Goal: Check status: Check status

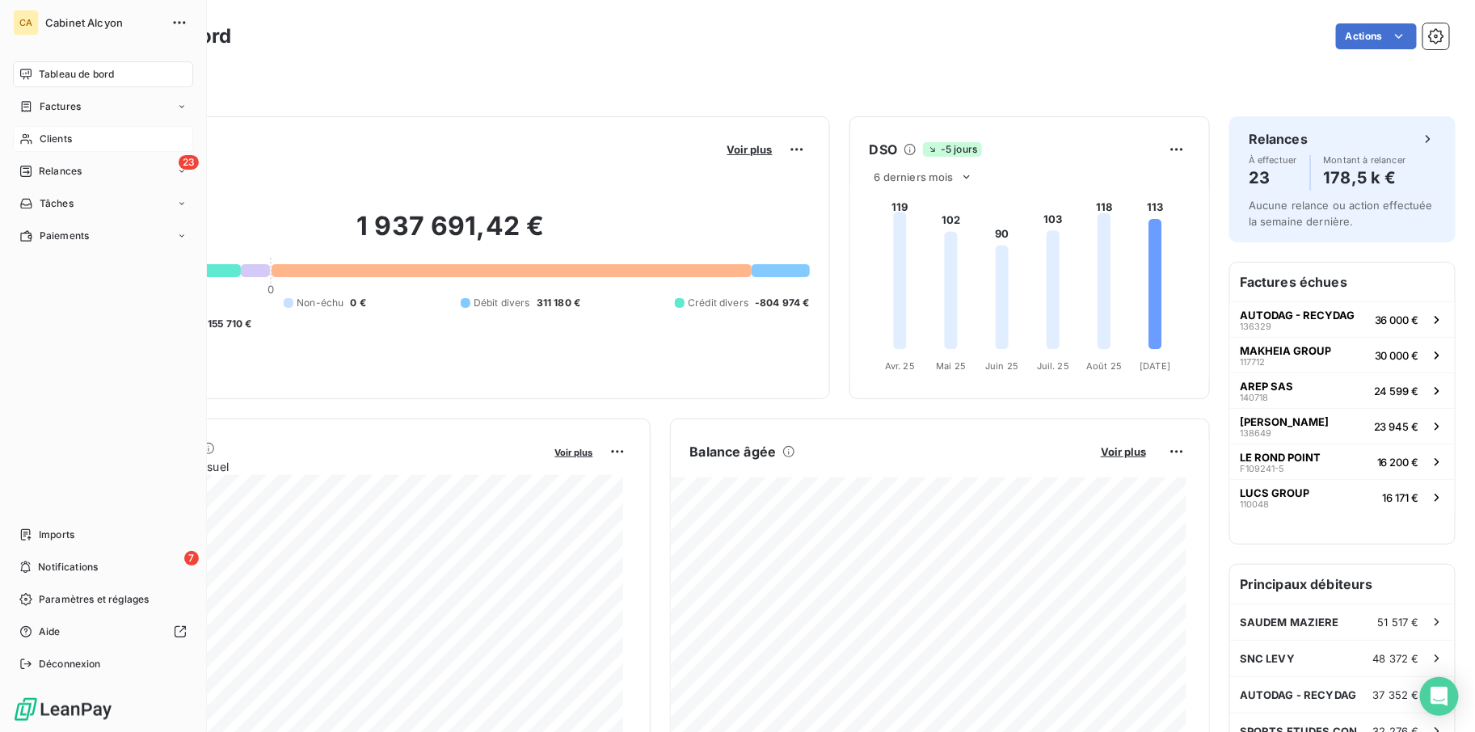
click at [41, 136] on span "Clients" at bounding box center [56, 139] width 32 height 15
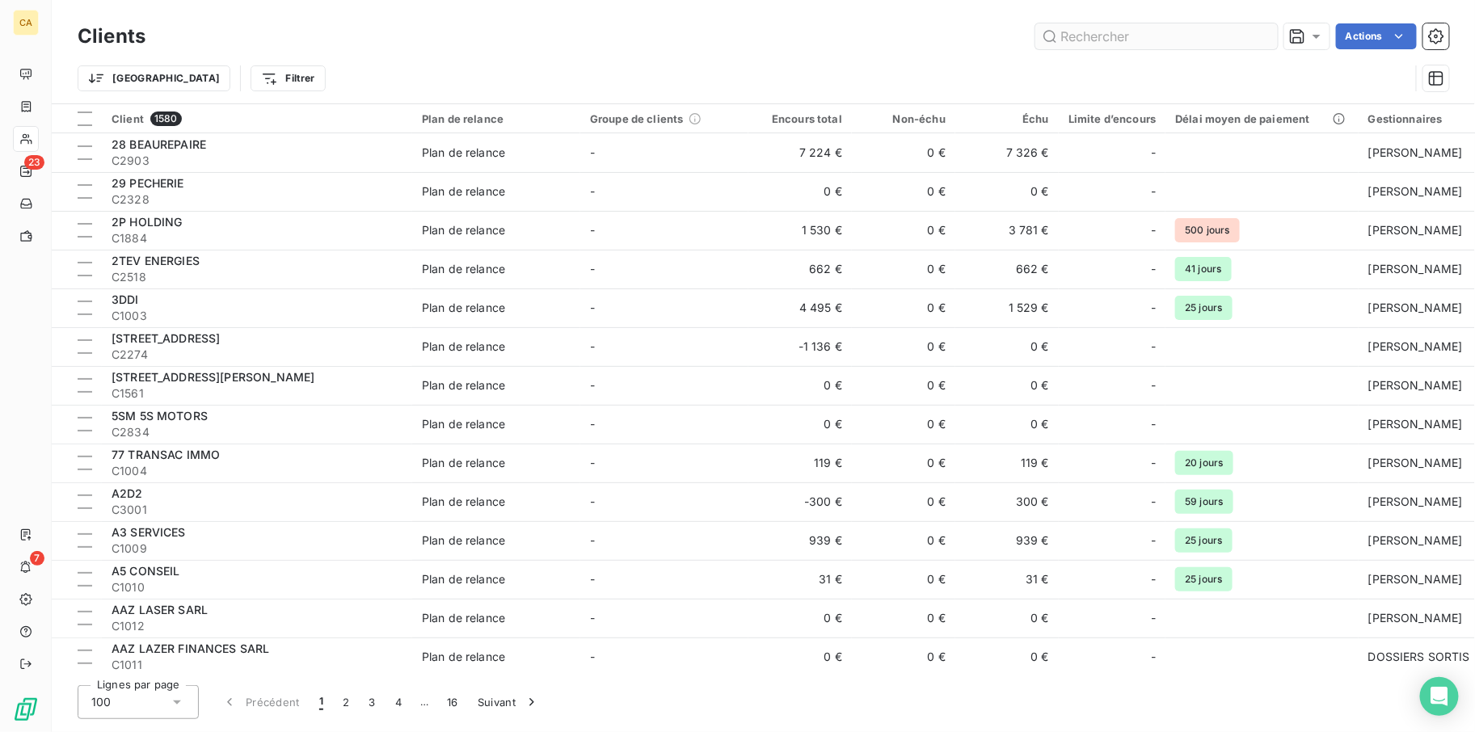
click at [1103, 36] on input "text" at bounding box center [1156, 36] width 243 height 26
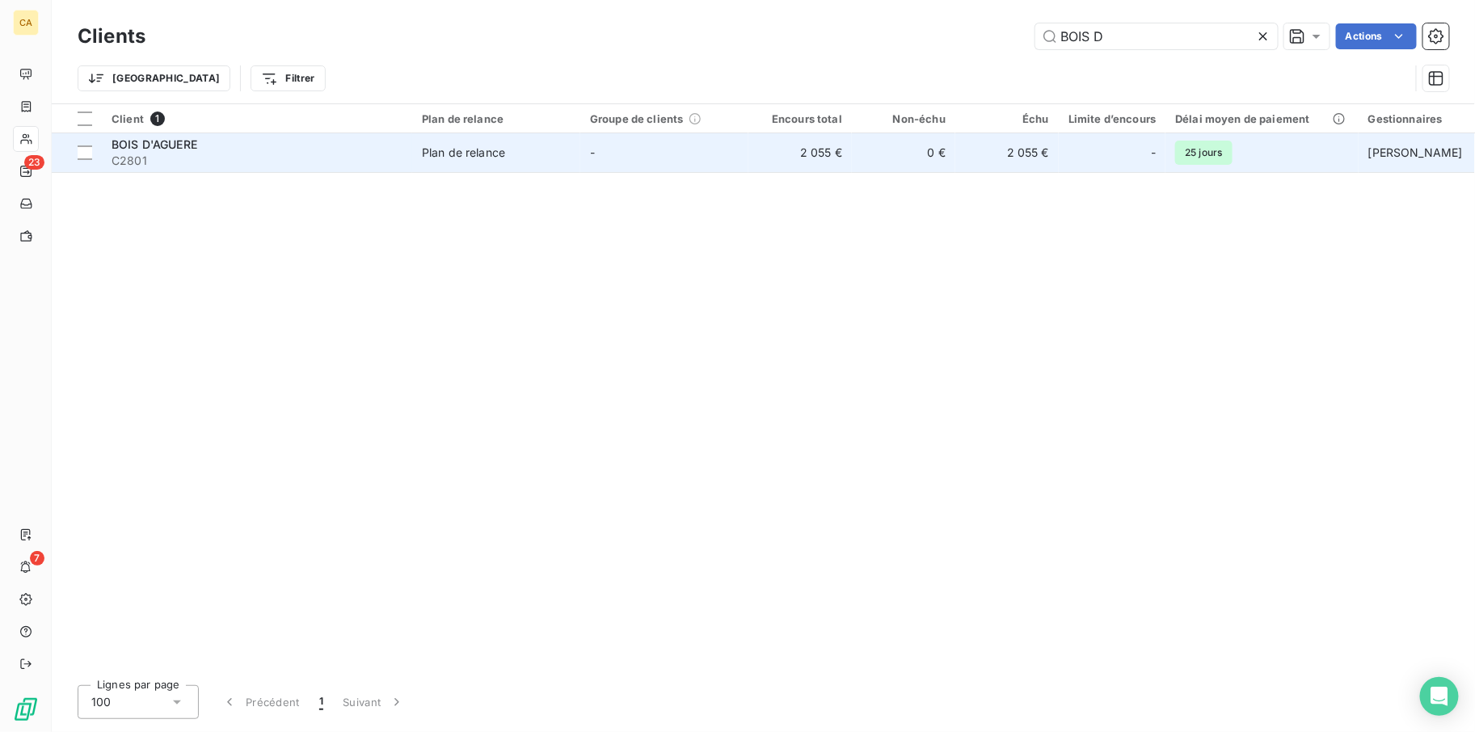
type input "BOIS D"
click at [195, 142] on span "BOIS D'AGUERE" at bounding box center [155, 144] width 86 height 14
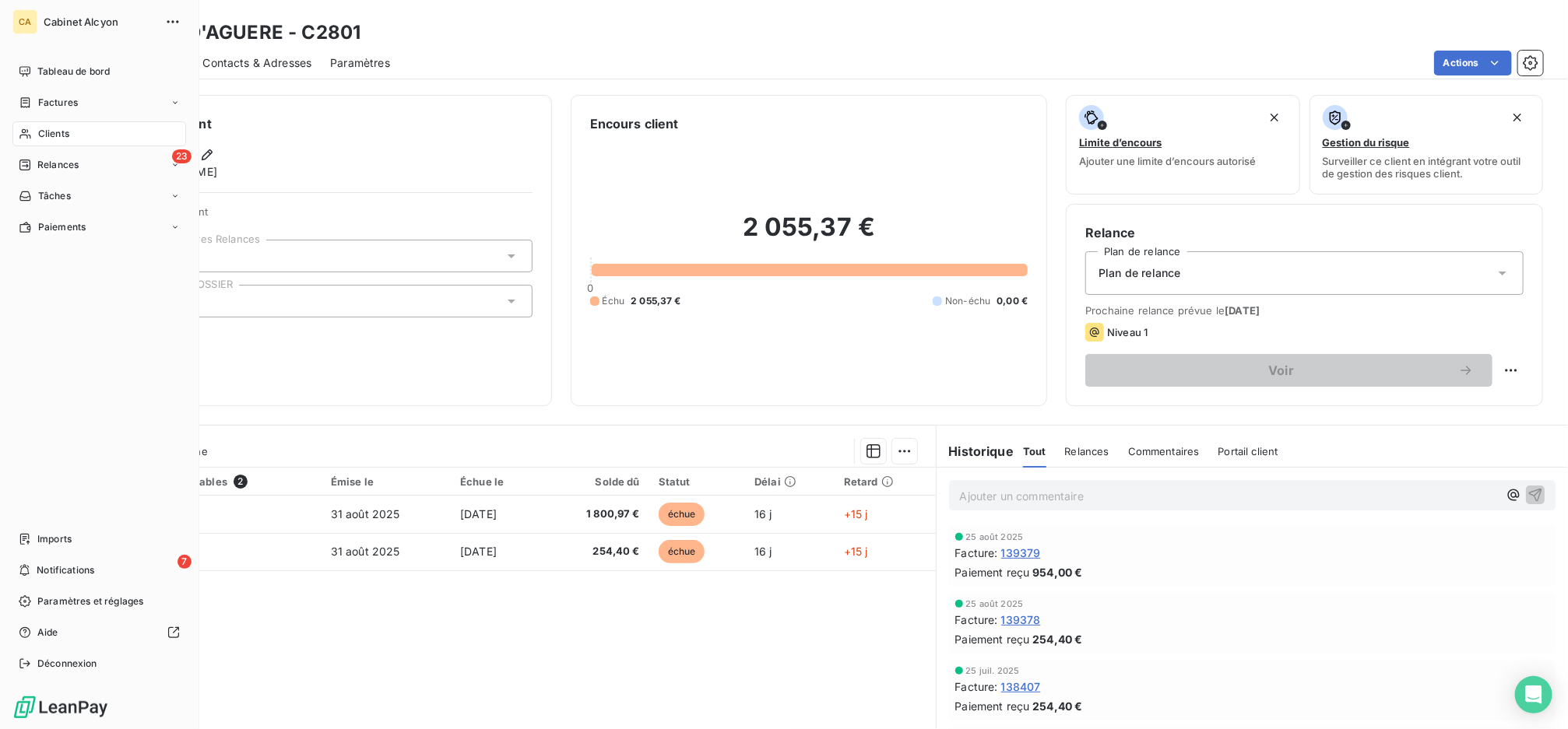
click at [44, 129] on span "Clients" at bounding box center [54, 134] width 31 height 14
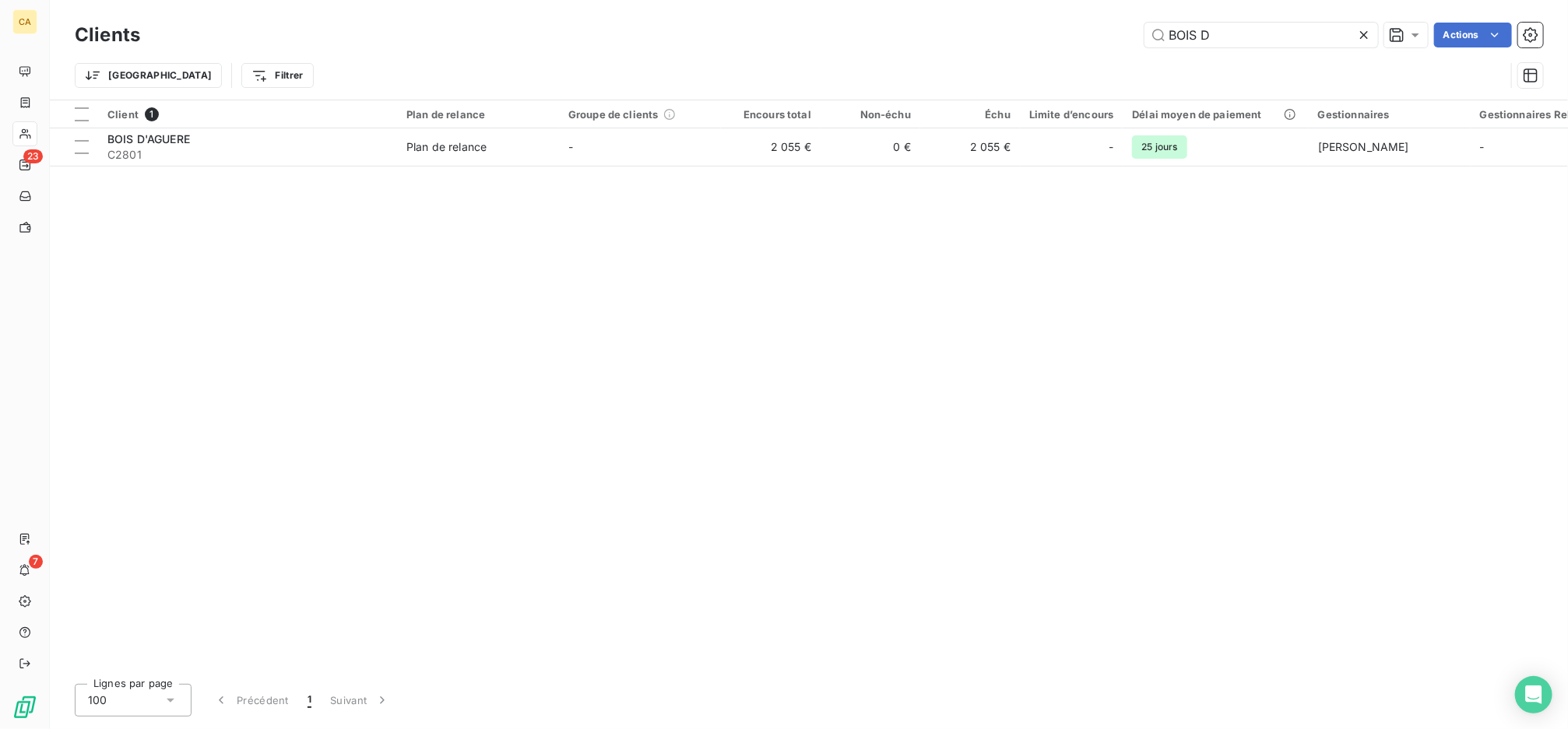
drag, startPoint x: 1217, startPoint y: 30, endPoint x: 1002, endPoint y: 42, distance: 215.3
click at [1002, 42] on div "BOIS D Actions" at bounding box center [850, 35] width 1384 height 25
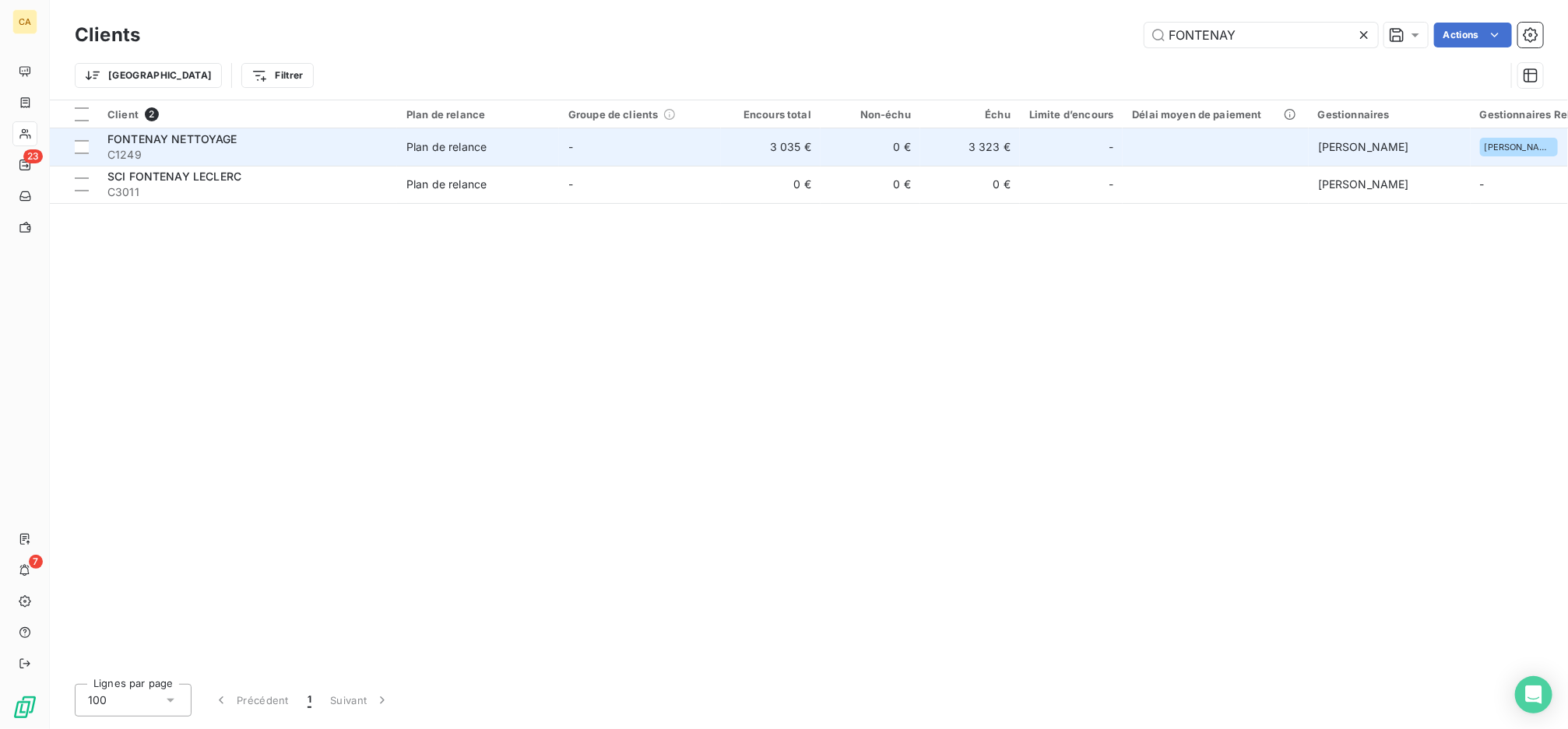
type input "FONTENAY"
click at [198, 143] on span "FONTENAY NETTOYAGE" at bounding box center [172, 139] width 130 height 13
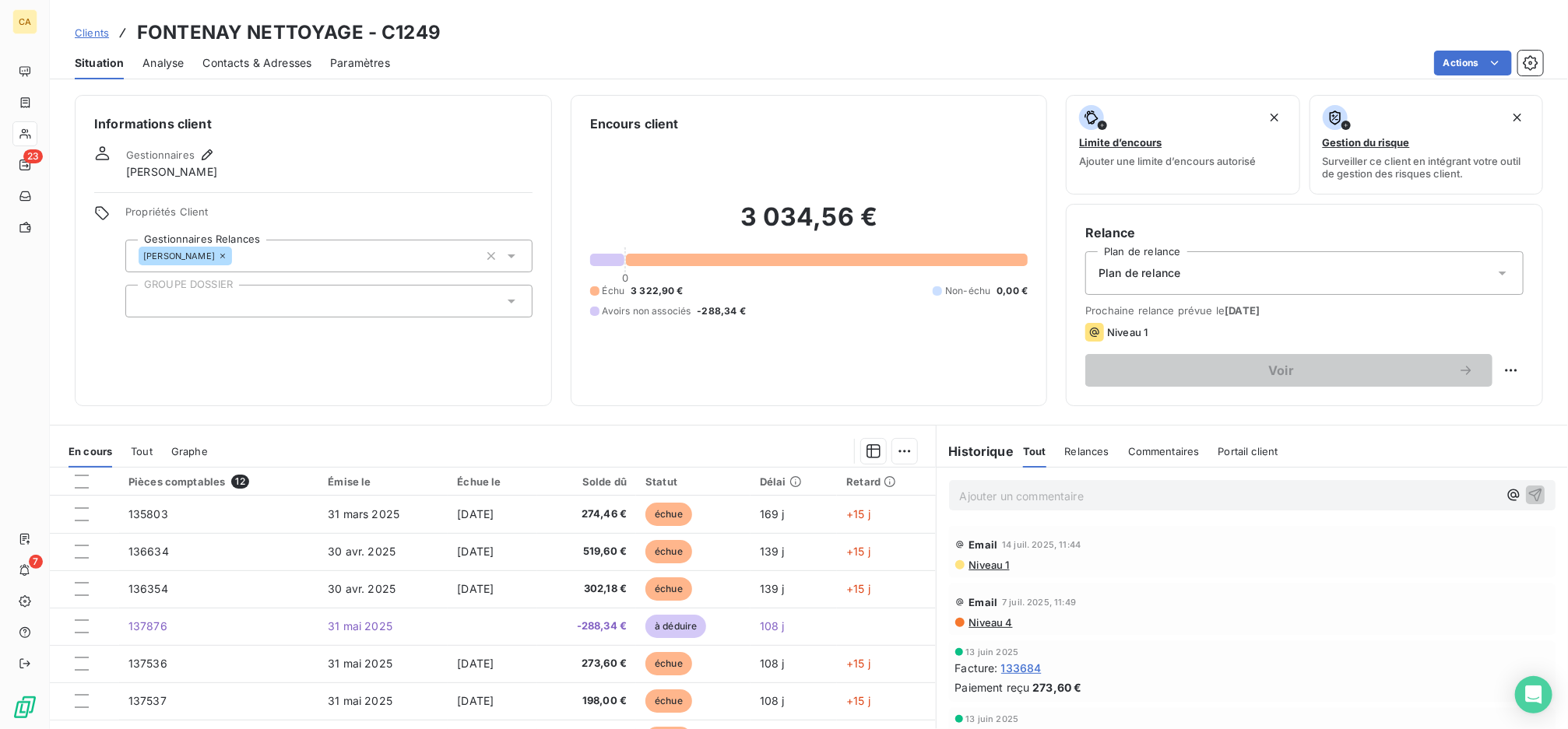
scroll to position [83, 0]
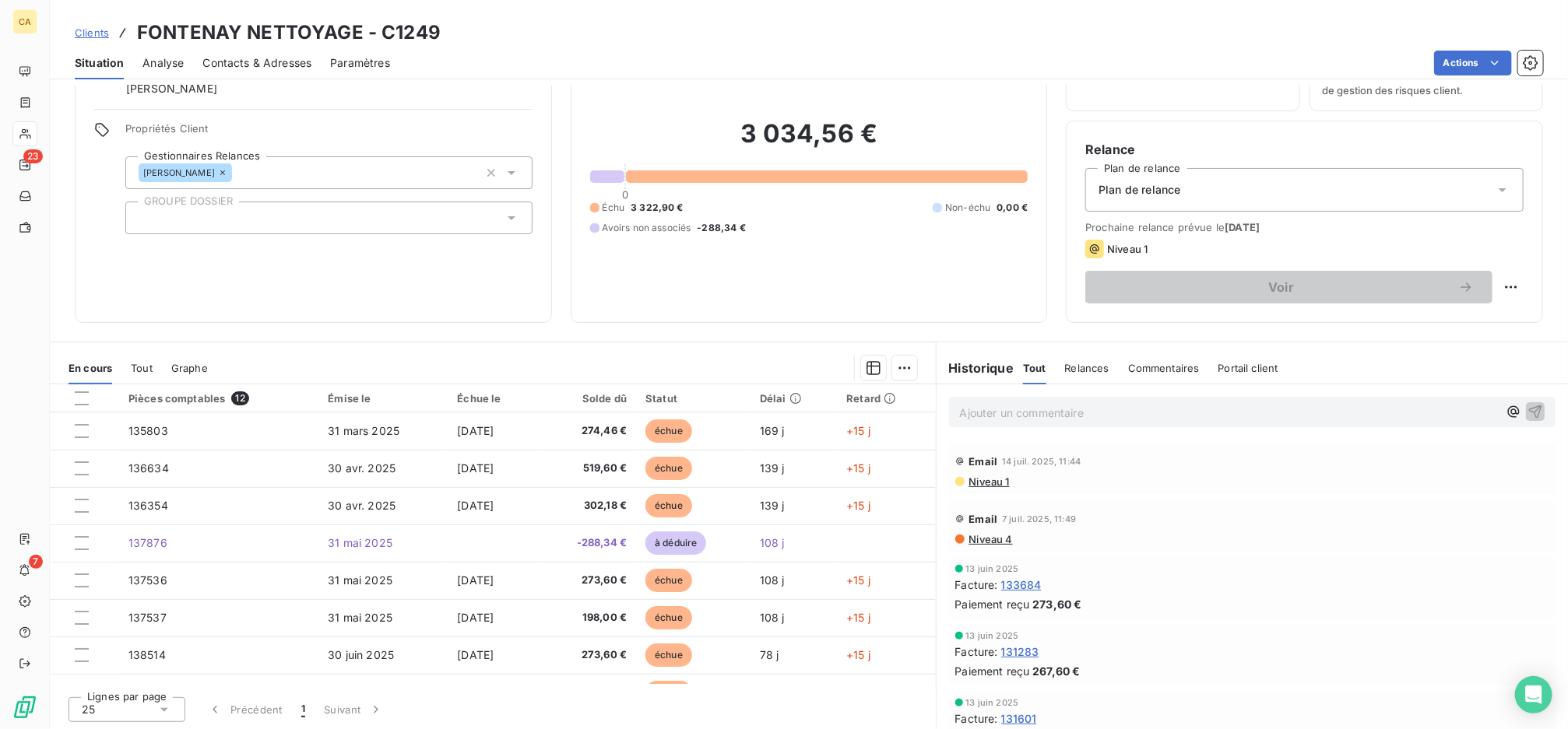
click at [141, 367] on span "Tout" at bounding box center [142, 368] width 22 height 13
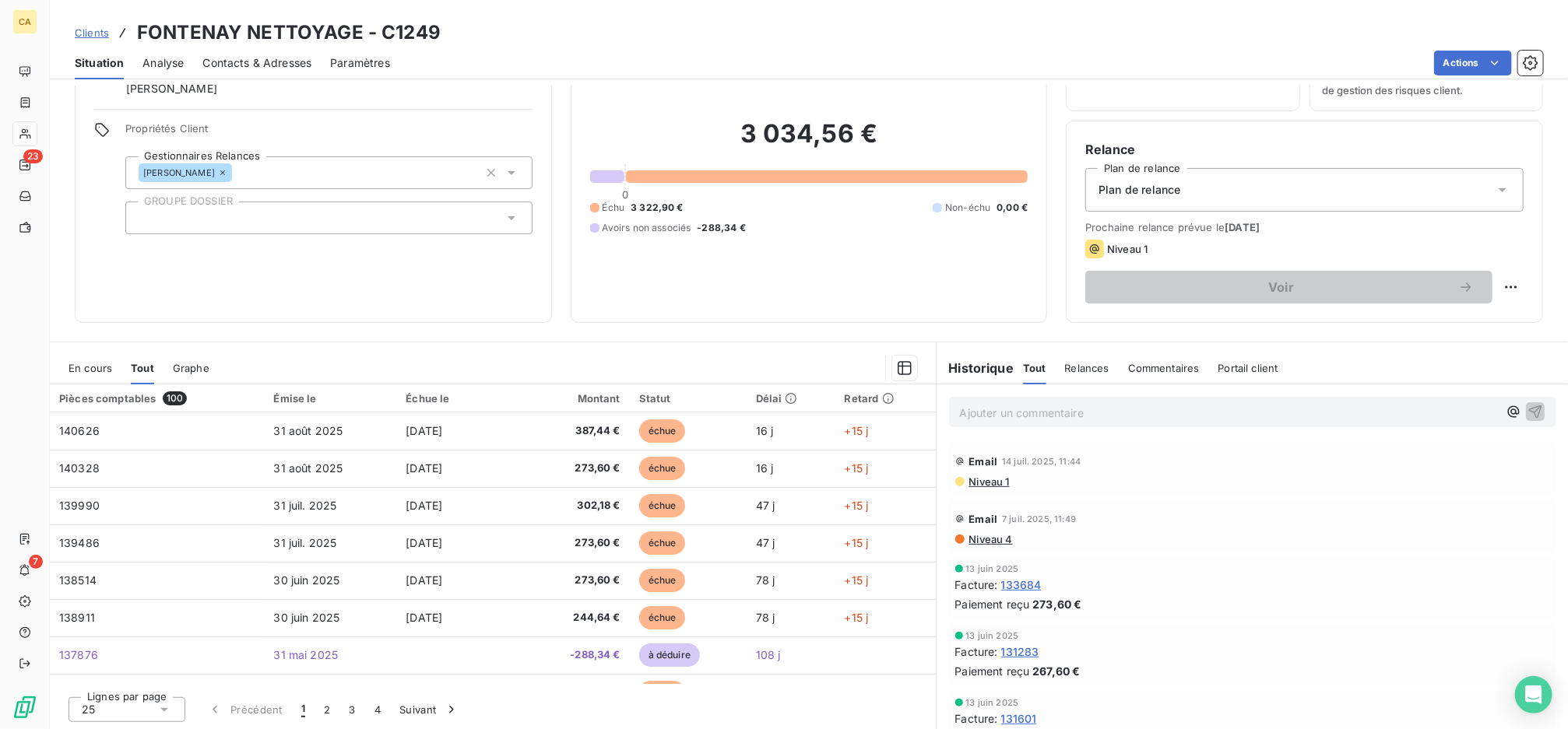
click at [81, 366] on span "En cours" at bounding box center [90, 368] width 43 height 13
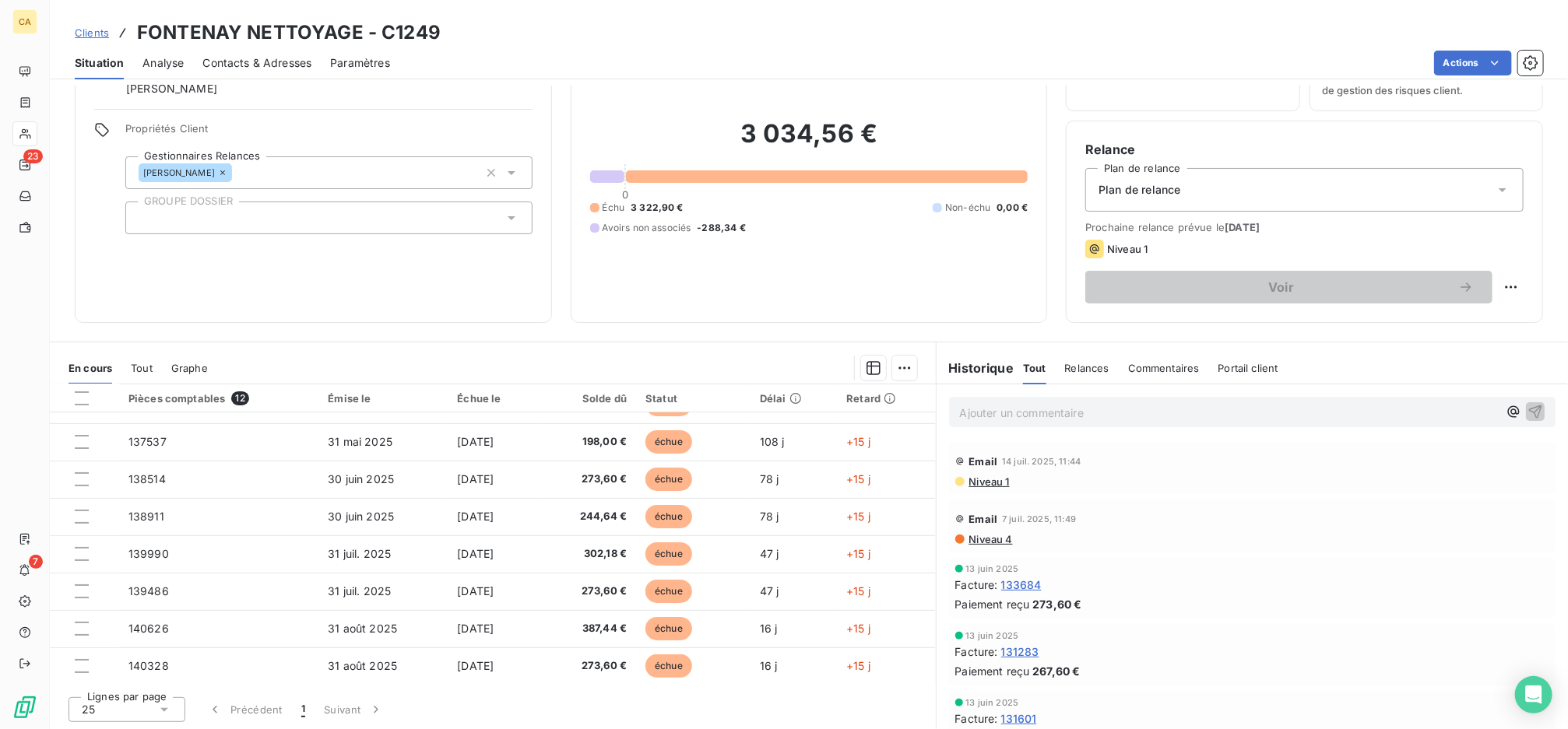
scroll to position [0, 0]
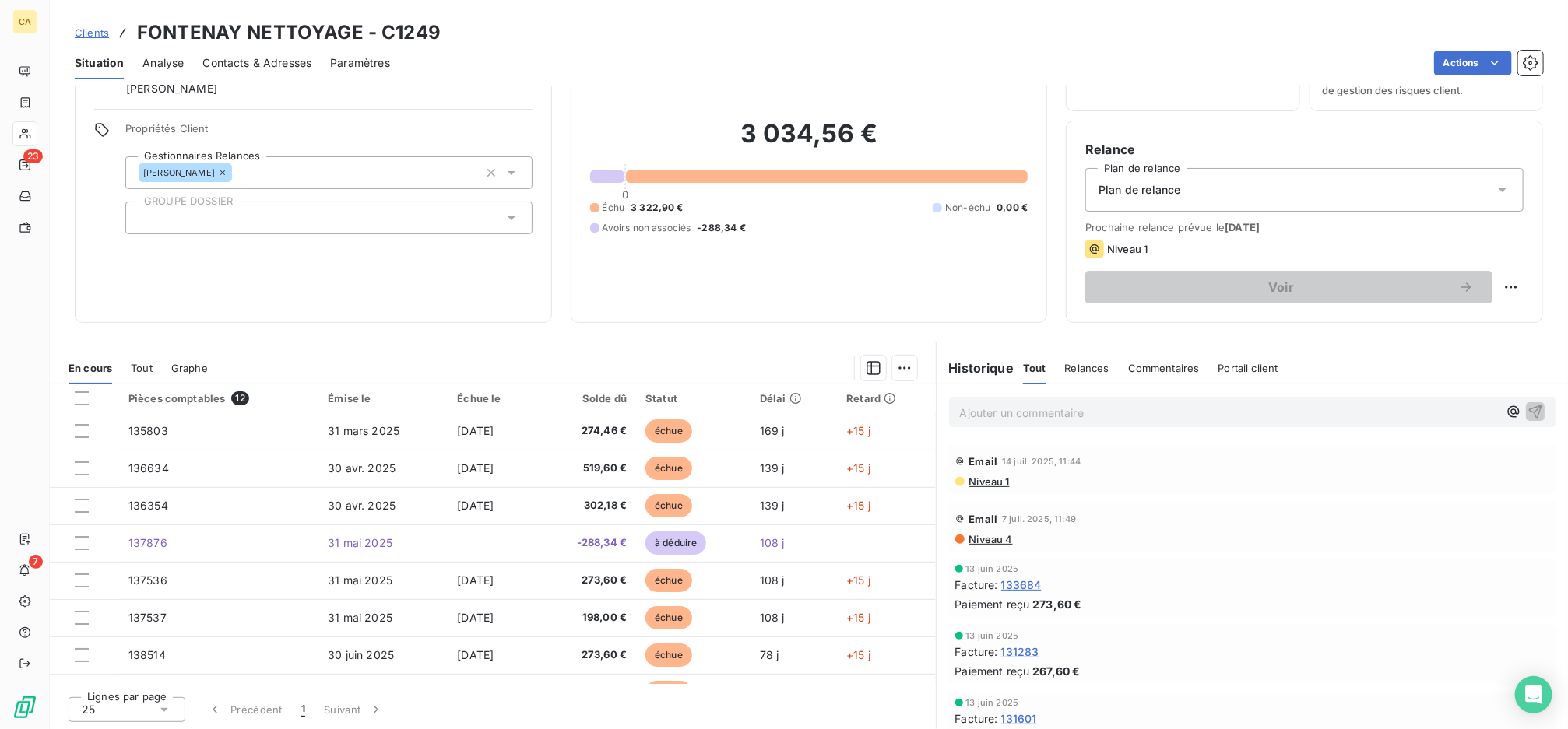
click at [137, 367] on span "Tout" at bounding box center [142, 368] width 22 height 13
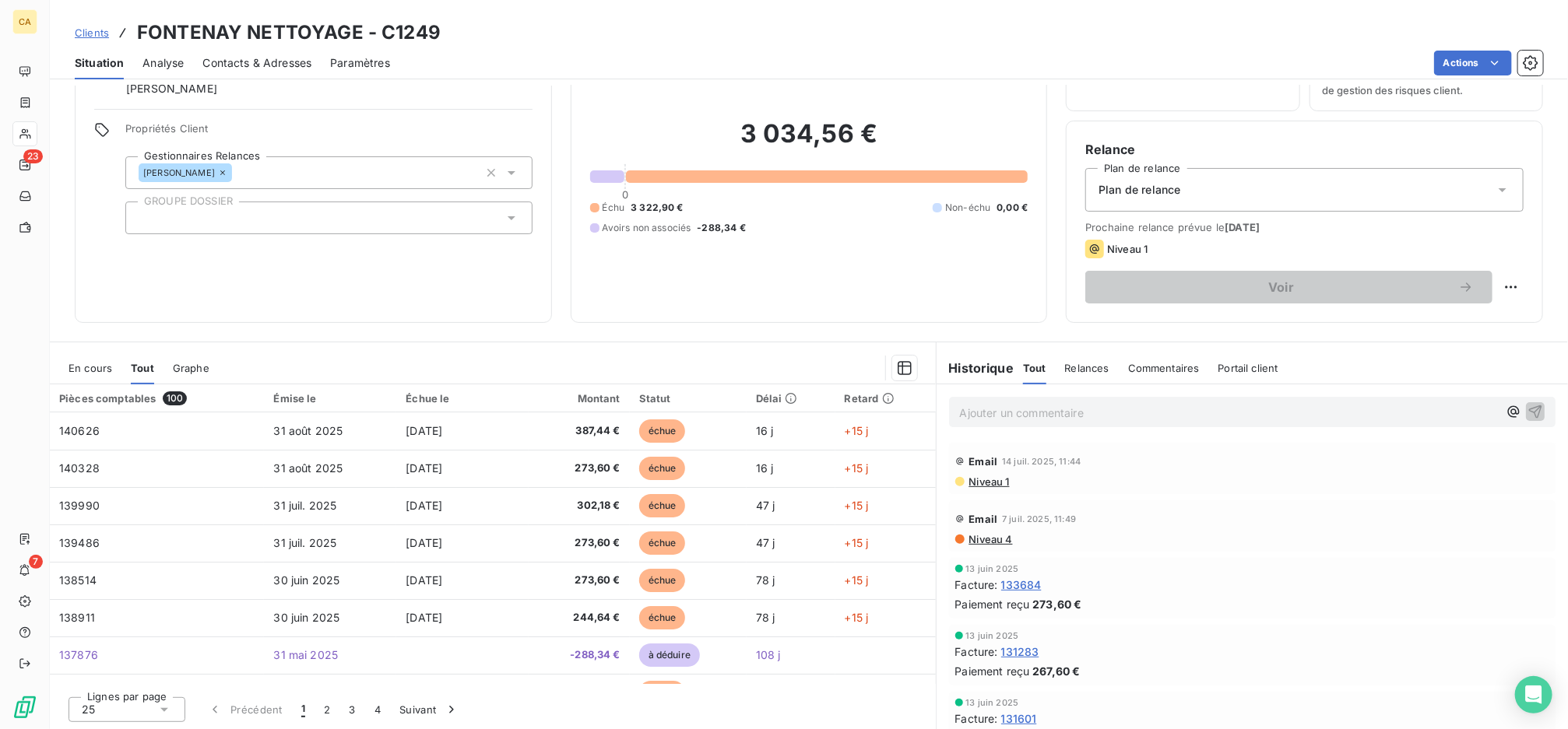
click at [84, 366] on span "En cours" at bounding box center [90, 368] width 43 height 13
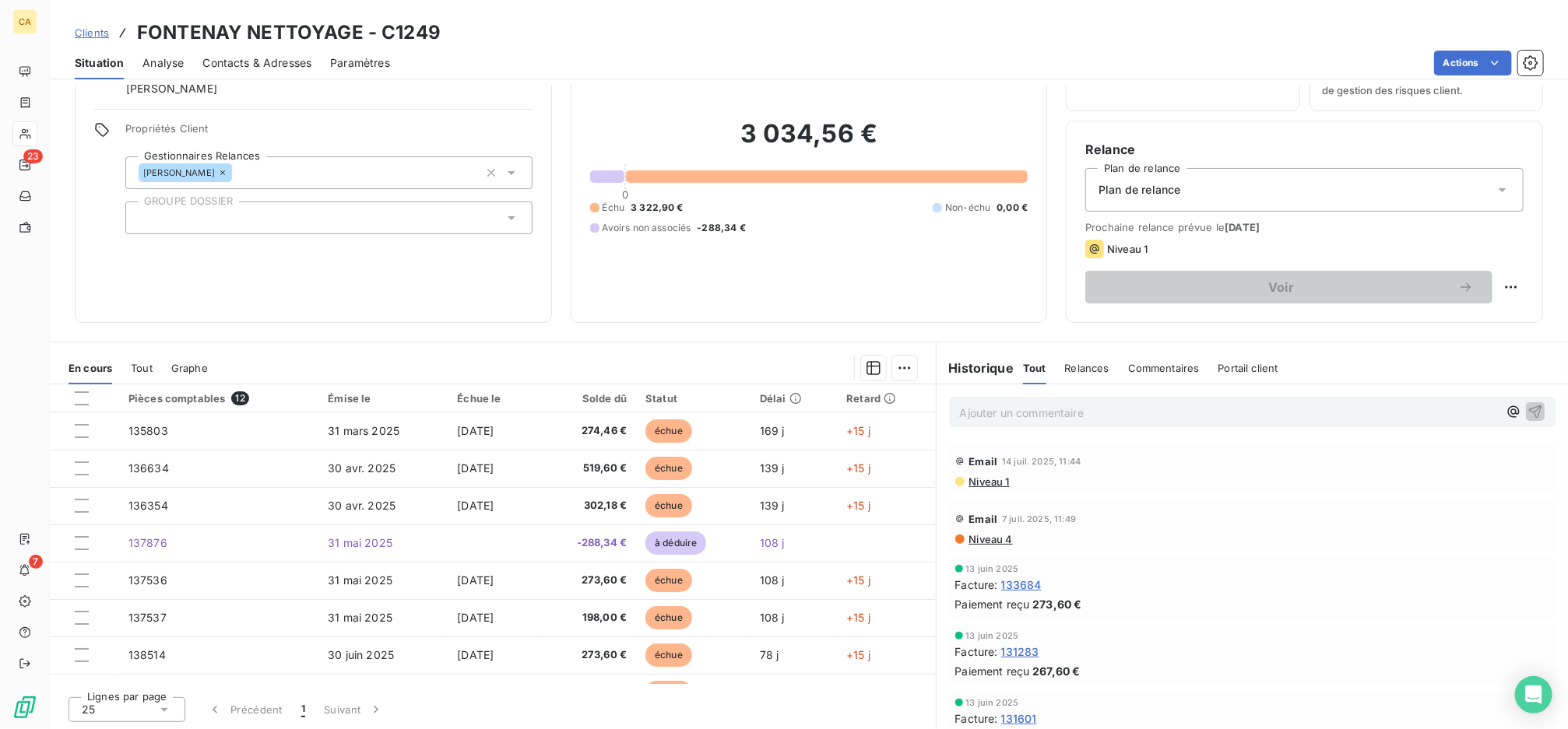
click at [146, 370] on span "Tout" at bounding box center [142, 368] width 22 height 13
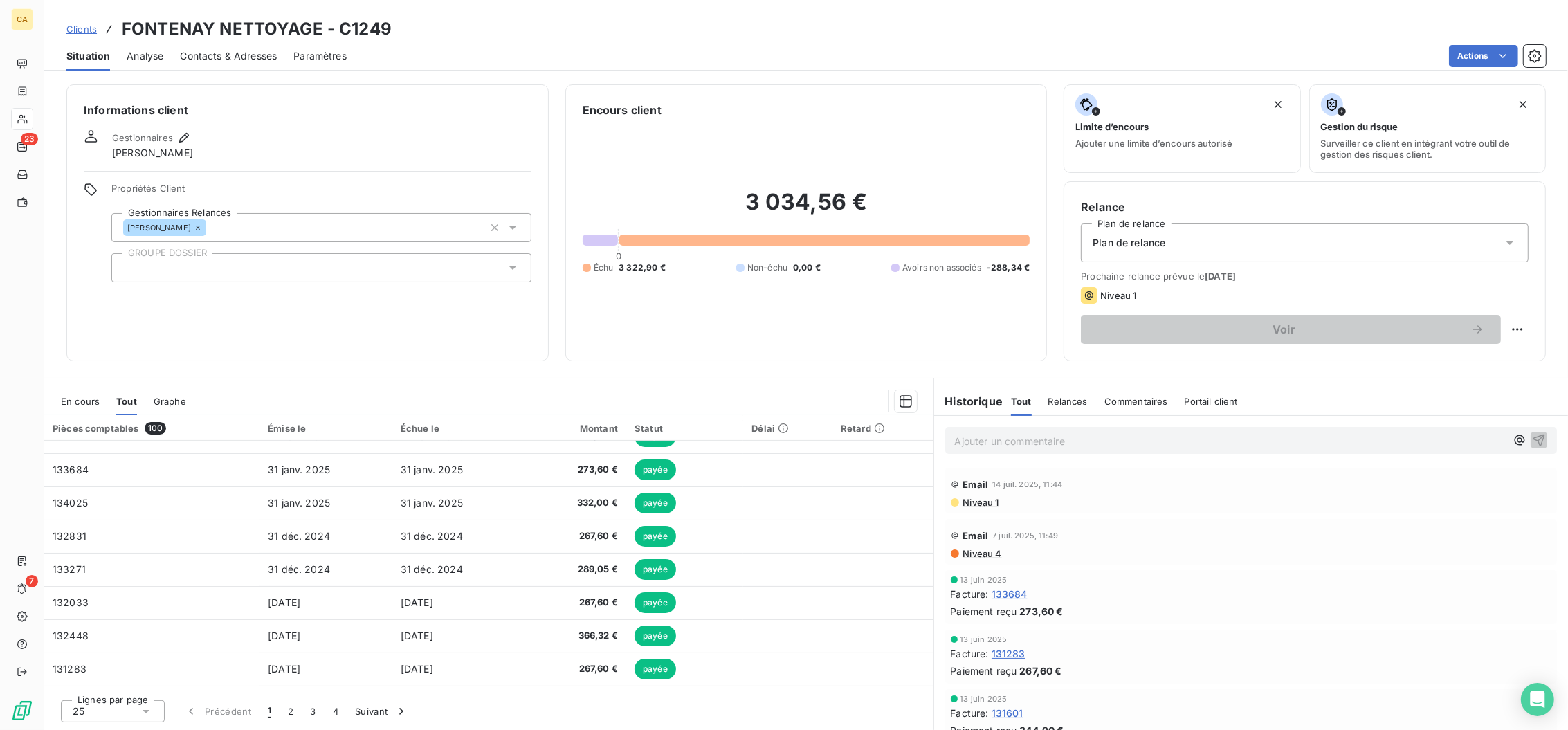
scroll to position [583, 0]
click at [1262, 558] on div "Niveau 4" at bounding box center [1251, 553] width 601 height 11
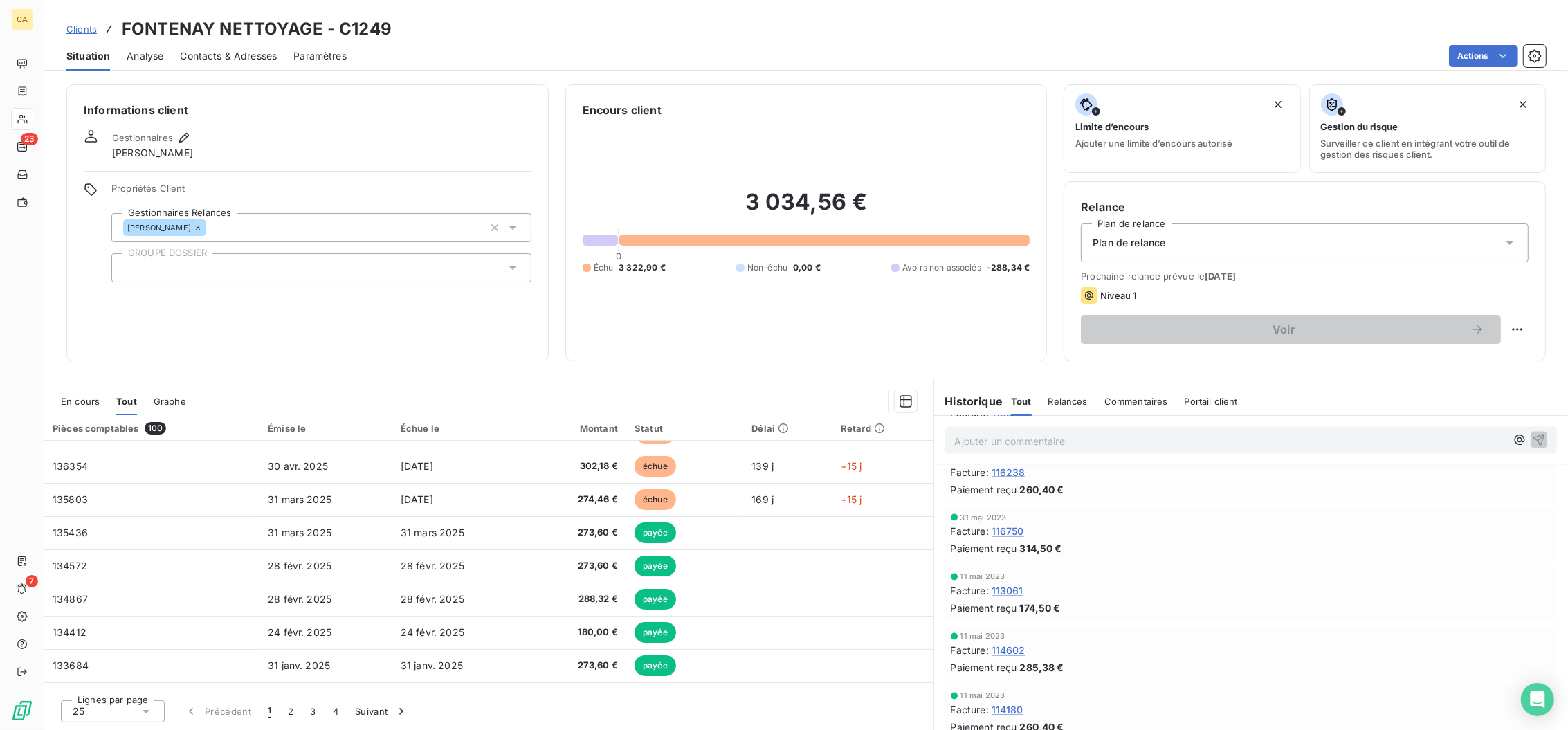
scroll to position [0, 0]
